Goal: Transaction & Acquisition: Purchase product/service

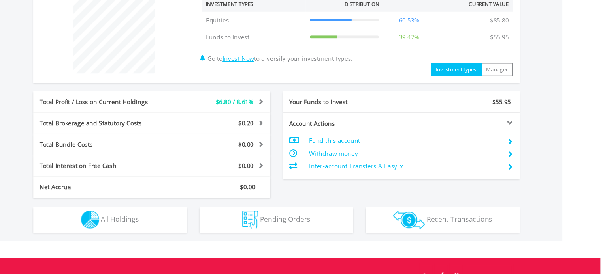
scroll to position [300, 0]
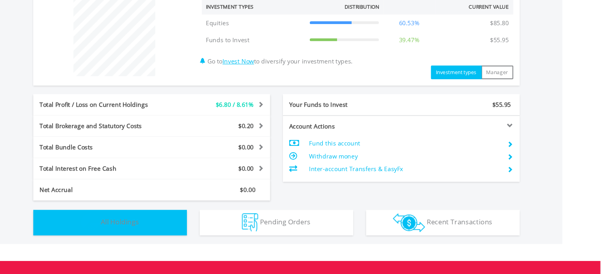
click at [198, 214] on button "Holdings All Holdings" at bounding box center [146, 219] width 142 height 24
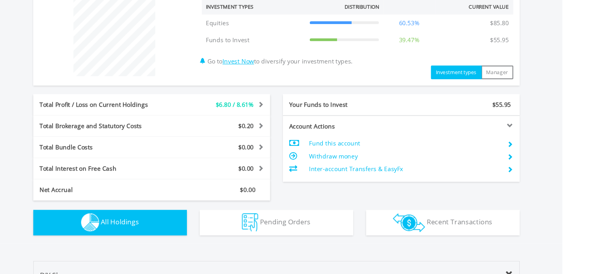
scroll to position [504, 0]
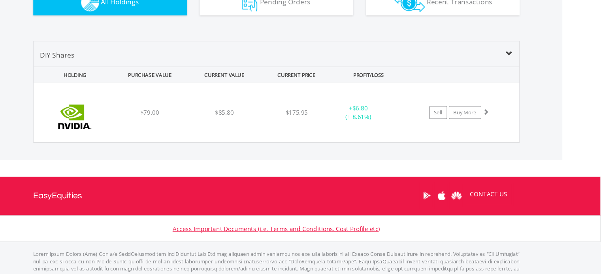
click at [198, 214] on div "Access Important Documents (i.e. Terms and Conditions, Cost Profile etc)" at bounding box center [300, 224] width 601 height 24
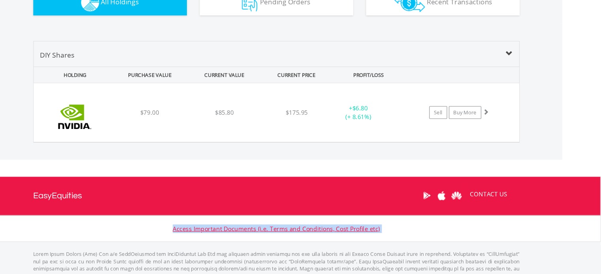
click at [198, 214] on div "Access Important Documents (i.e. Terms and Conditions, Cost Profile etc)" at bounding box center [300, 224] width 601 height 24
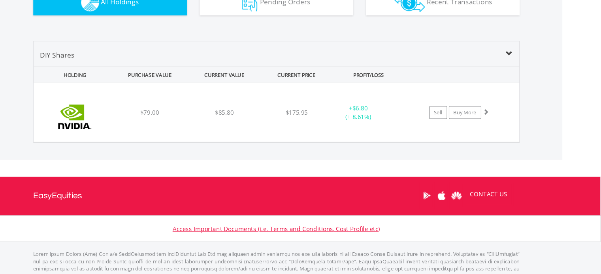
click at [198, 214] on div "Access Important Documents (i.e. Terms and Conditions, Cost Profile etc)" at bounding box center [300, 224] width 601 height 24
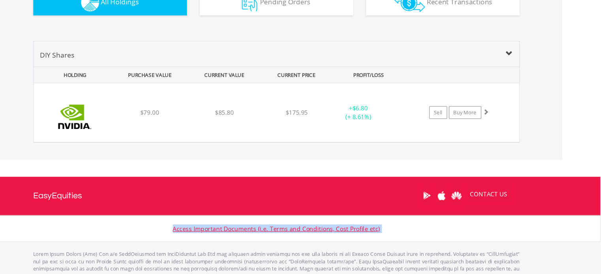
click at [198, 214] on div "Access Important Documents (i.e. Terms and Conditions, Cost Profile etc)" at bounding box center [300, 224] width 601 height 24
drag, startPoint x: 198, startPoint y: 214, endPoint x: 272, endPoint y: 196, distance: 76.2
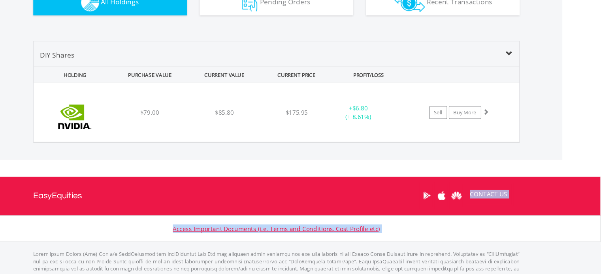
click at [272, 196] on footer "Toggle navigation EasyEquities CONTACT US Access Important Documents (i.e. Term…" at bounding box center [300, 236] width 601 height 121
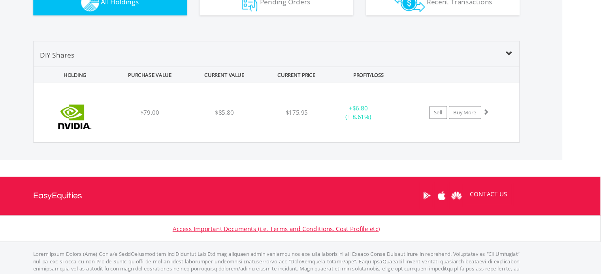
click at [272, 196] on div "CONTACT US" at bounding box center [300, 194] width 450 height 36
click at [272, 194] on div "CONTACT US" at bounding box center [300, 194] width 450 height 36
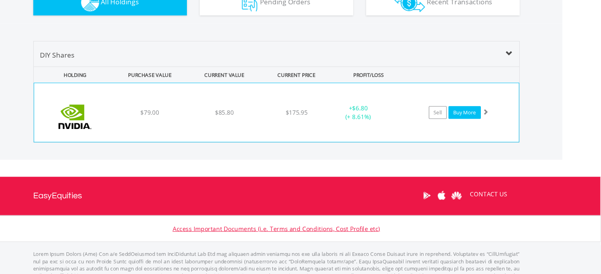
click at [472, 118] on link "Buy More" at bounding box center [475, 117] width 30 height 12
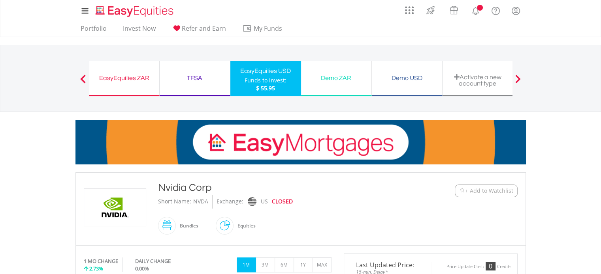
click at [462, 115] on div at bounding box center [300, 138] width 462 height 53
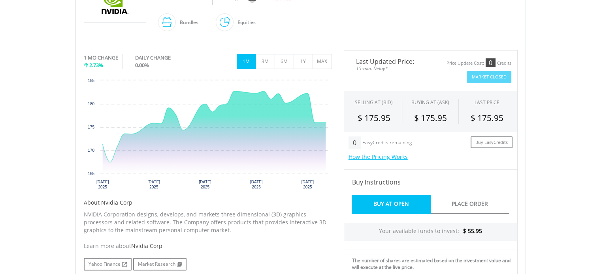
scroll to position [208, 0]
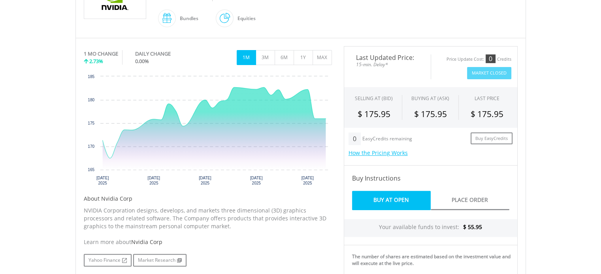
click at [542, 137] on body "My Investments Invest Now New Listings Sell My Recurring Investments Pending Or…" at bounding box center [300, 197] width 601 height 811
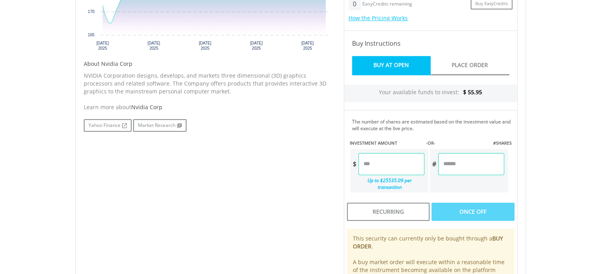
scroll to position [345, 0]
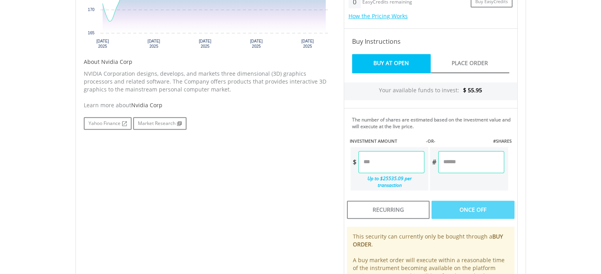
click at [376, 154] on input "number" at bounding box center [391, 162] width 66 height 22
type input "*****"
type input "******"
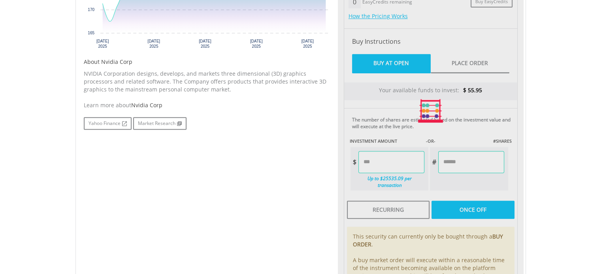
click at [451, 162] on div "Last Updated Price: 15-min. Delay* Price Update Cost: 0 Credits Market Closed S…" at bounding box center [431, 111] width 186 height 404
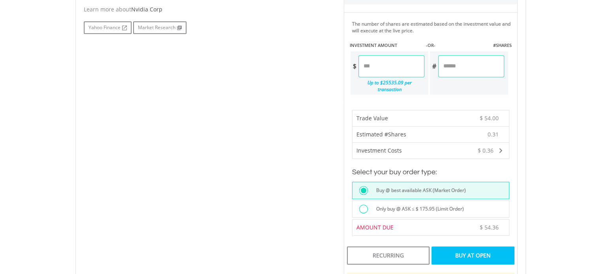
scroll to position [448, 0]
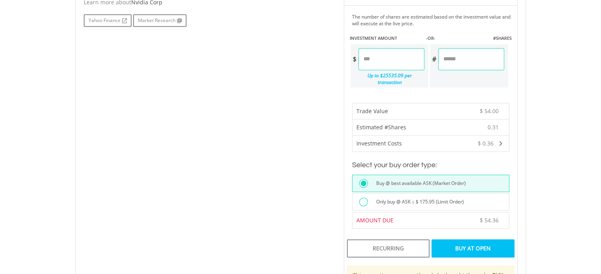
click at [473, 240] on div "Buy At Open" at bounding box center [472, 249] width 83 height 18
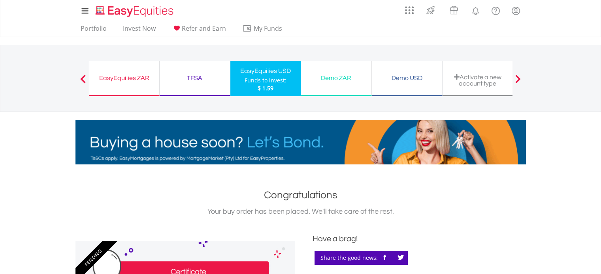
click at [263, 71] on div "EasyEquities USD" at bounding box center [265, 71] width 61 height 11
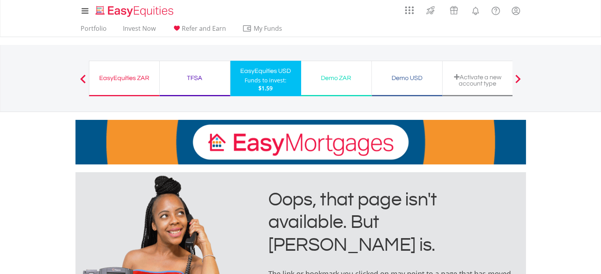
click at [137, 79] on div "EasyEquities ZAR" at bounding box center [124, 78] width 60 height 11
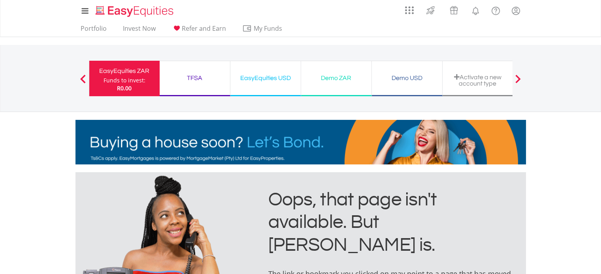
click at [528, 41] on div "My Investments Invest Now New Listings Sell My Recurring Investments Pending Or…" at bounding box center [300, 82] width 601 height 165
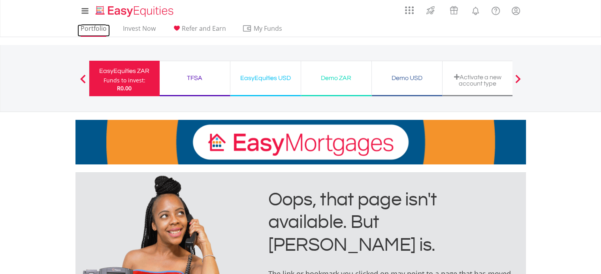
click at [91, 29] on link "Portfolio" at bounding box center [93, 30] width 32 height 12
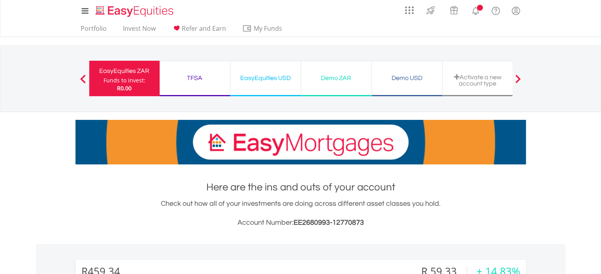
scroll to position [76, 150]
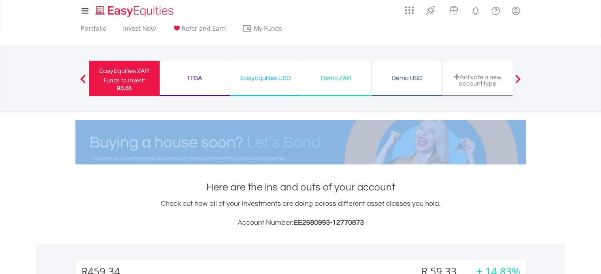
drag, startPoint x: 600, startPoint y: 101, endPoint x: 602, endPoint y: 120, distance: 19.4
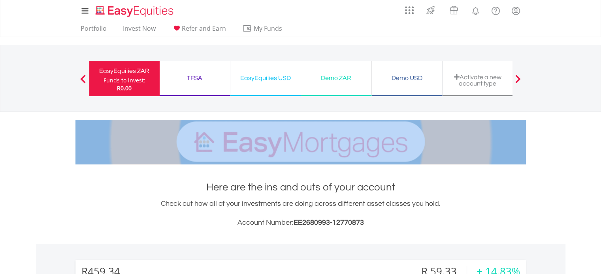
scroll to position [0, 0]
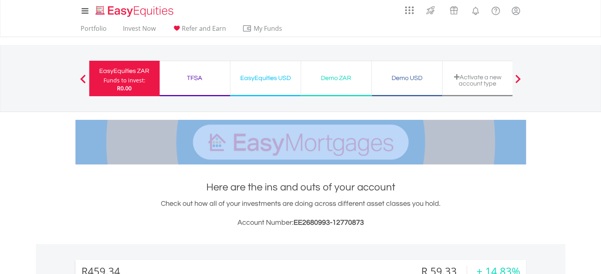
click at [279, 77] on div "EasyEquities USD" at bounding box center [265, 78] width 61 height 11
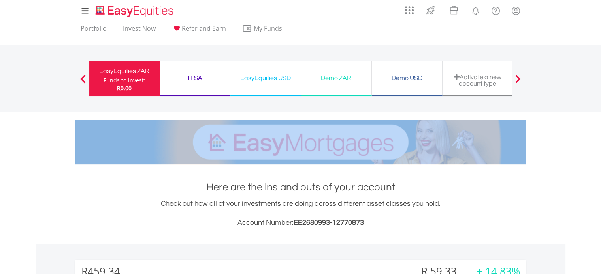
click at [279, 77] on div "EasyEquities USD" at bounding box center [265, 78] width 61 height 11
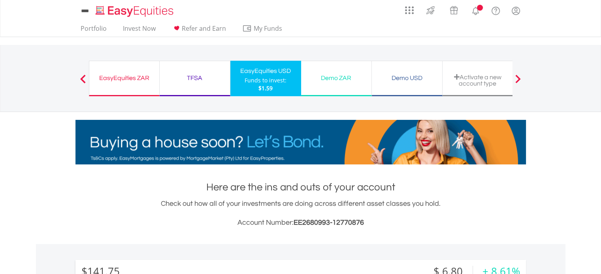
click at [279, 77] on div "Funds to invest:" at bounding box center [265, 81] width 42 height 8
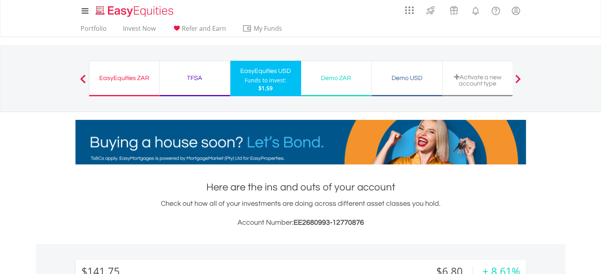
scroll to position [225, 0]
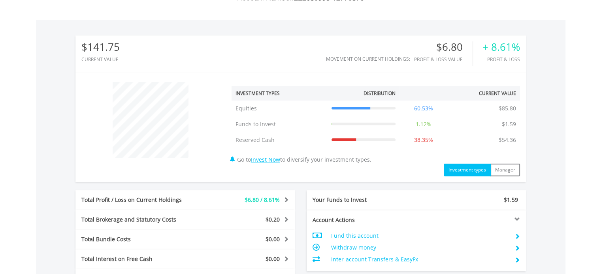
click at [419, 108] on td "60.53%" at bounding box center [423, 109] width 48 height 16
click at [420, 109] on td "60.53%" at bounding box center [423, 109] width 48 height 16
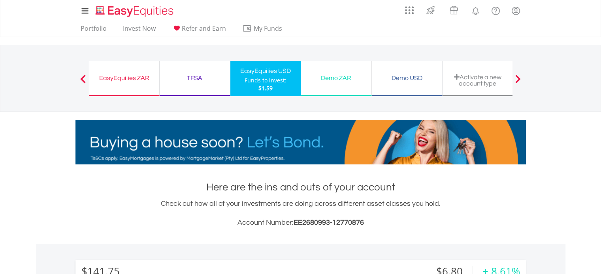
click at [142, 73] on div "EasyEquities ZAR" at bounding box center [124, 78] width 60 height 11
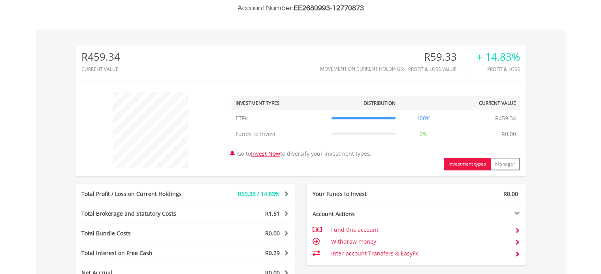
scroll to position [207, 0]
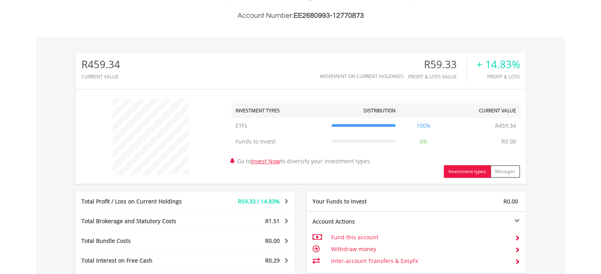
click at [587, 99] on body "My Investments Invest Now New Listings Sell My Recurring Investments Pending Or…" at bounding box center [300, 130] width 601 height 675
click at [180, 106] on div "﻿ Investment Types Distribution Current Value Show All ETFs ETFs R459.34 100% R…" at bounding box center [300, 137] width 450 height 83
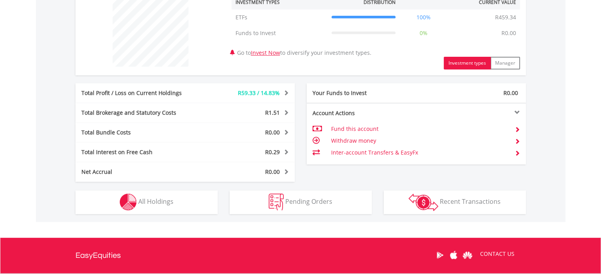
scroll to position [317, 0]
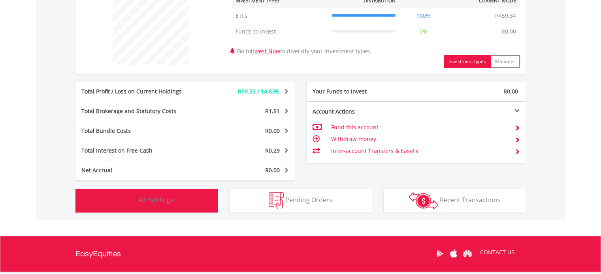
click at [195, 203] on button "Holdings All Holdings" at bounding box center [146, 201] width 142 height 24
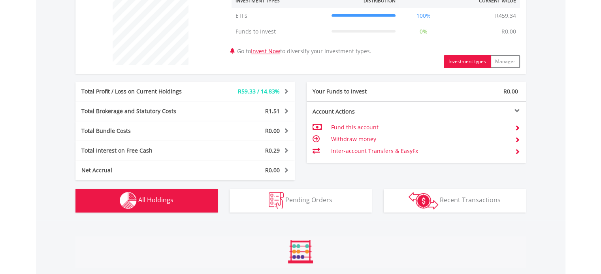
scroll to position [504, 0]
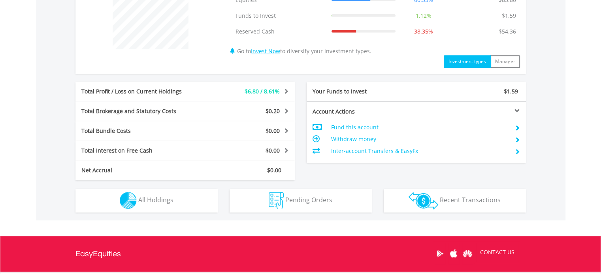
scroll to position [336, 0]
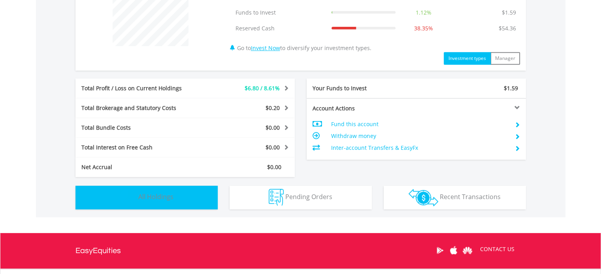
click at [170, 189] on button "Holdings All Holdings" at bounding box center [146, 198] width 142 height 24
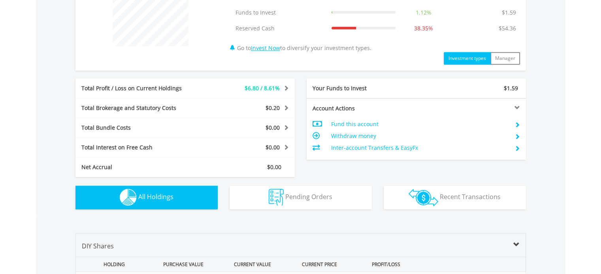
scroll to position [520, 0]
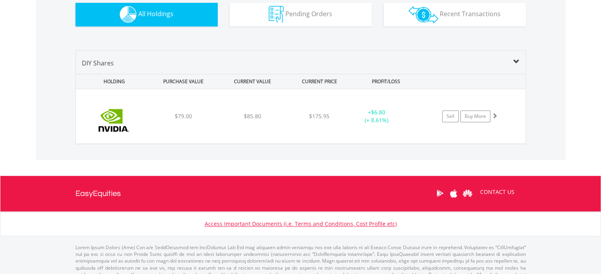
click at [170, 189] on div "CONTACT US" at bounding box center [300, 194] width 450 height 36
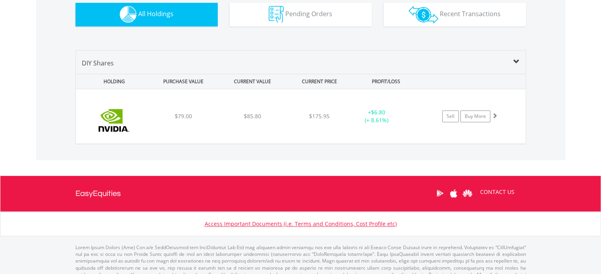
click at [170, 189] on div "CONTACT US" at bounding box center [300, 194] width 450 height 36
